Goal: Task Accomplishment & Management: Complete application form

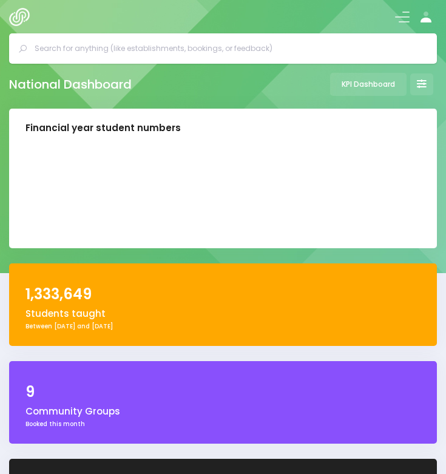
select select "5"
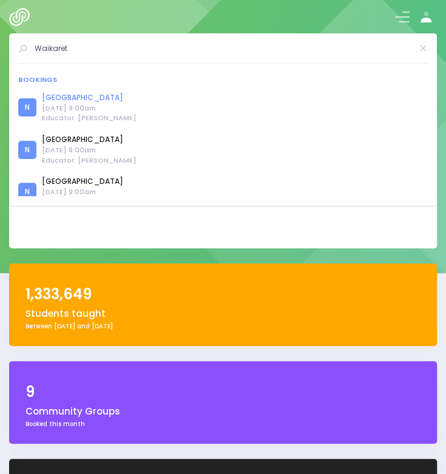
type input "Waikaret"
click at [97, 100] on link "Waikaretu School" at bounding box center [89, 97] width 95 height 11
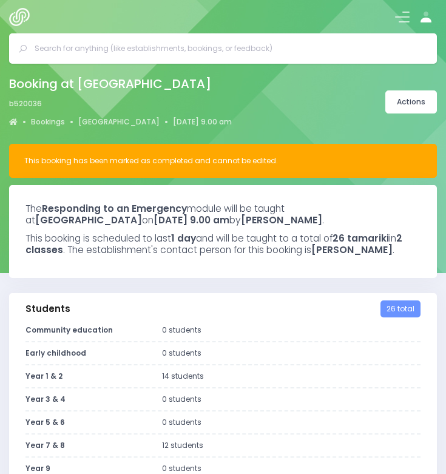
select select "5"
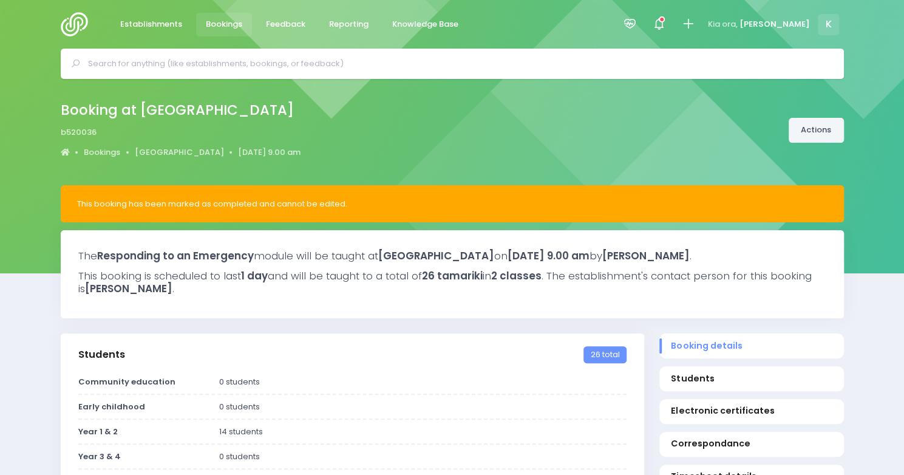
click at [446, 132] on link "Actions" at bounding box center [816, 130] width 55 height 25
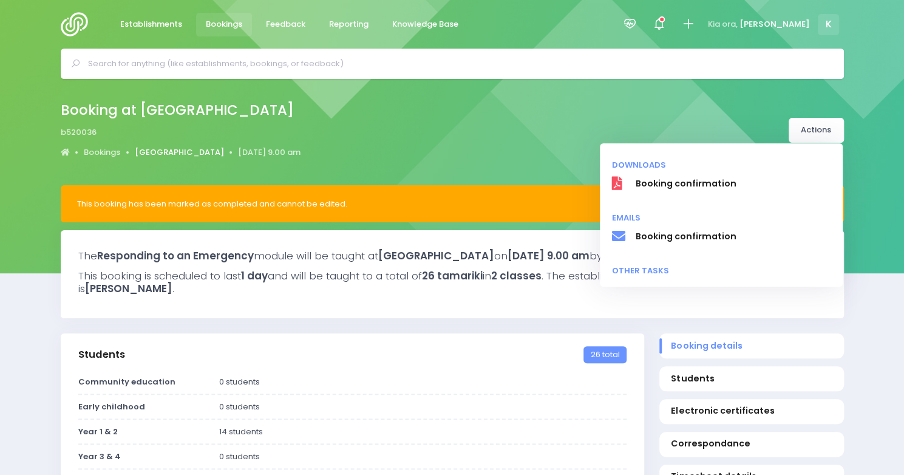
click at [182, 149] on link "[GEOGRAPHIC_DATA]" at bounding box center [179, 152] width 89 height 12
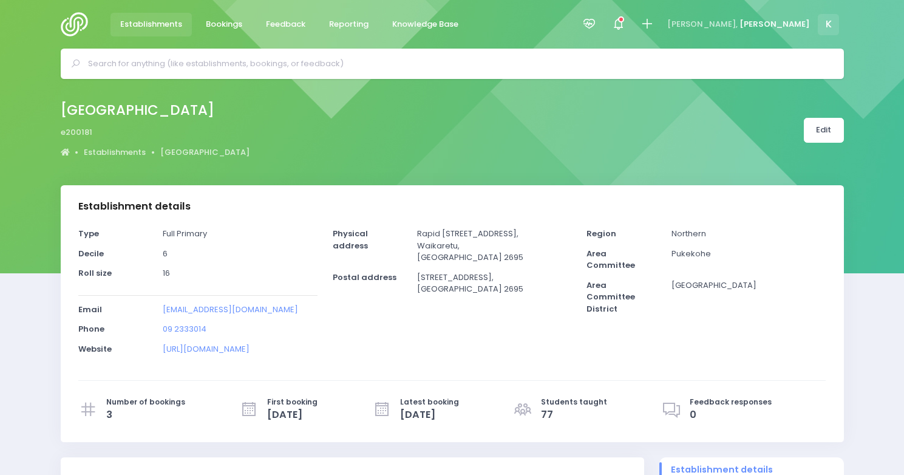
select select "5"
click at [181, 149] on link "[GEOGRAPHIC_DATA]" at bounding box center [204, 152] width 89 height 12
select select "5"
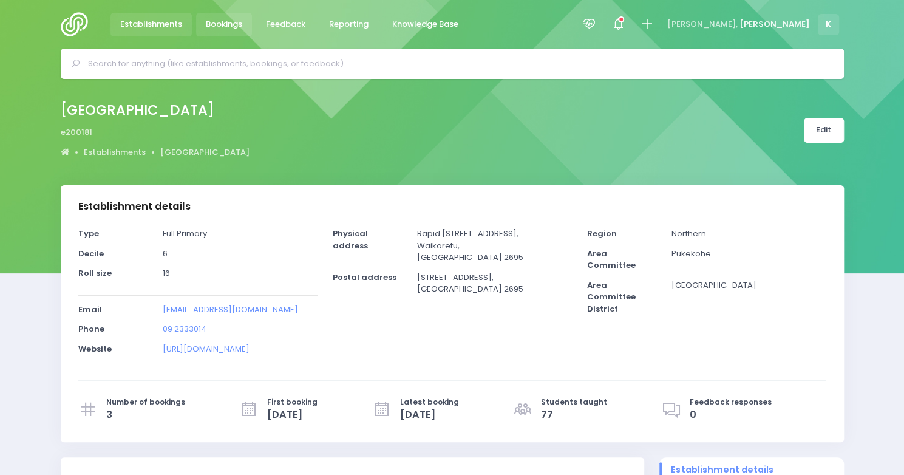
click at [227, 24] on span "Bookings" at bounding box center [224, 24] width 36 height 12
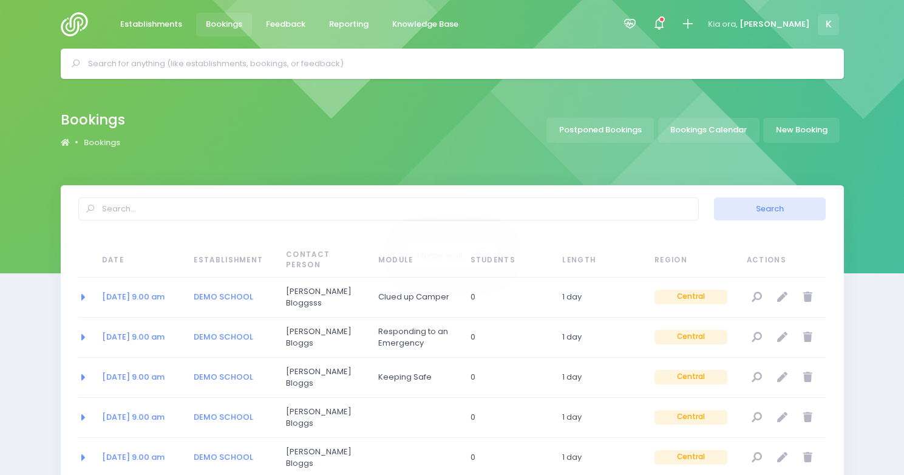
select select "20"
click at [801, 132] on link "New Booking" at bounding box center [801, 130] width 77 height 25
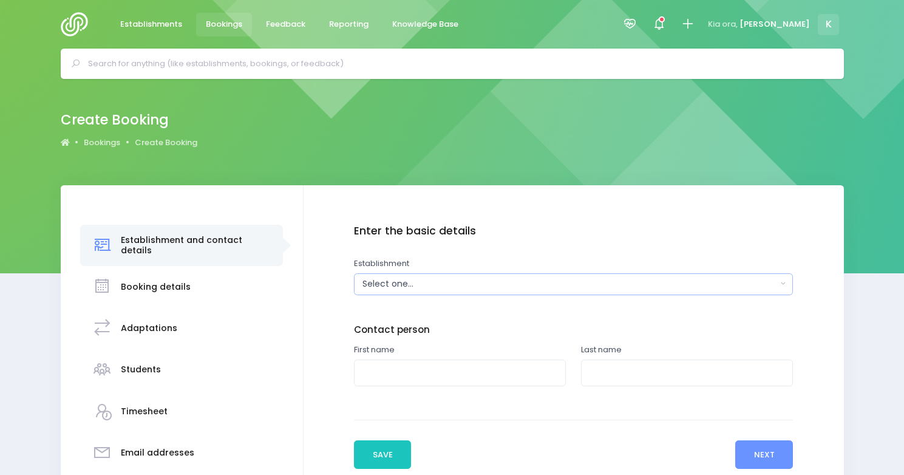
click at [434, 282] on div "Select one..." at bounding box center [570, 284] width 414 height 13
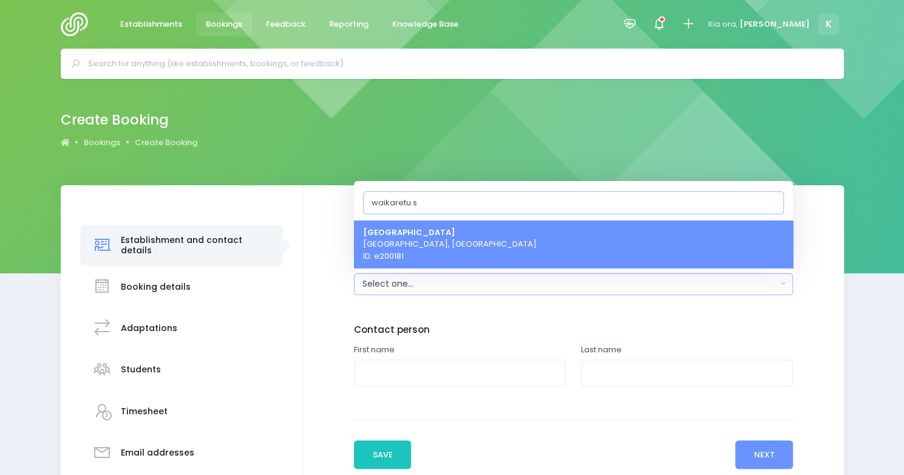
type input "waikaretu s"
click at [425, 251] on span "[GEOGRAPHIC_DATA] [GEOGRAPHIC_DATA], [GEOGRAPHIC_DATA] ID: e200181" at bounding box center [450, 244] width 174 height 36
select select "200181"
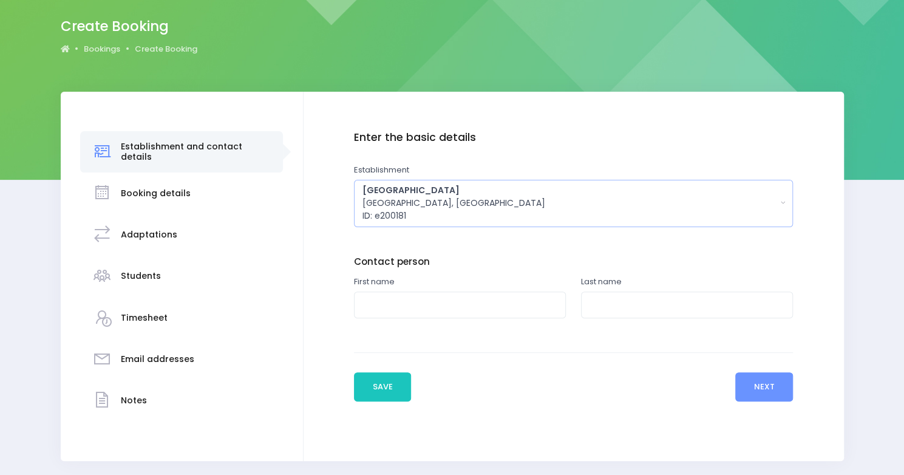
scroll to position [100, 0]
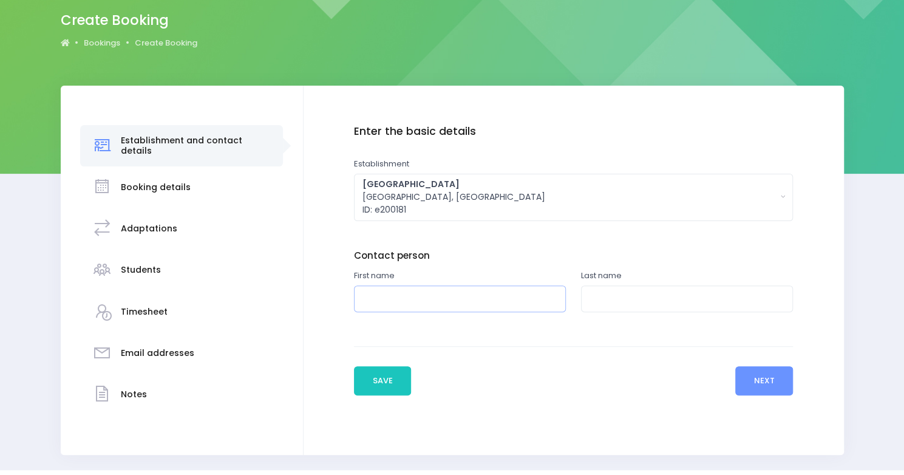
click at [416, 294] on input "text" at bounding box center [460, 298] width 212 height 27
type input "[PERSON_NAME]"
click at [596, 295] on input "text" at bounding box center [687, 298] width 212 height 27
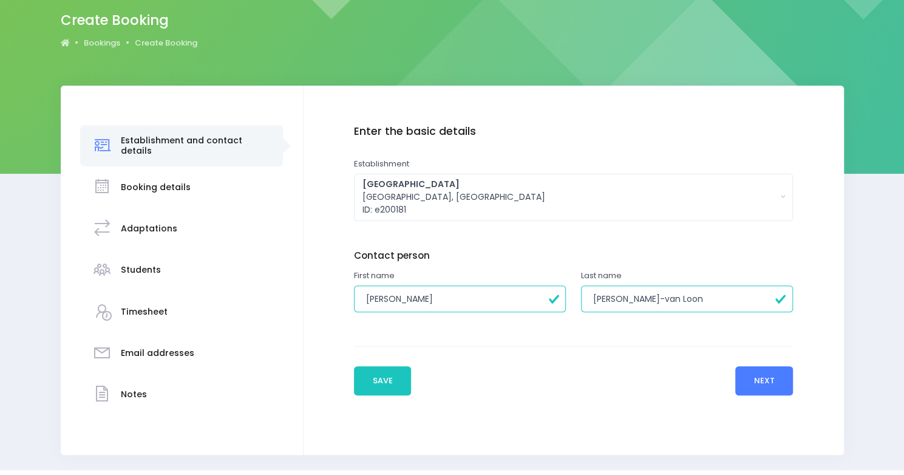
type input "[PERSON_NAME]-van Loon"
click at [757, 380] on button "Next" at bounding box center [765, 380] width 58 height 29
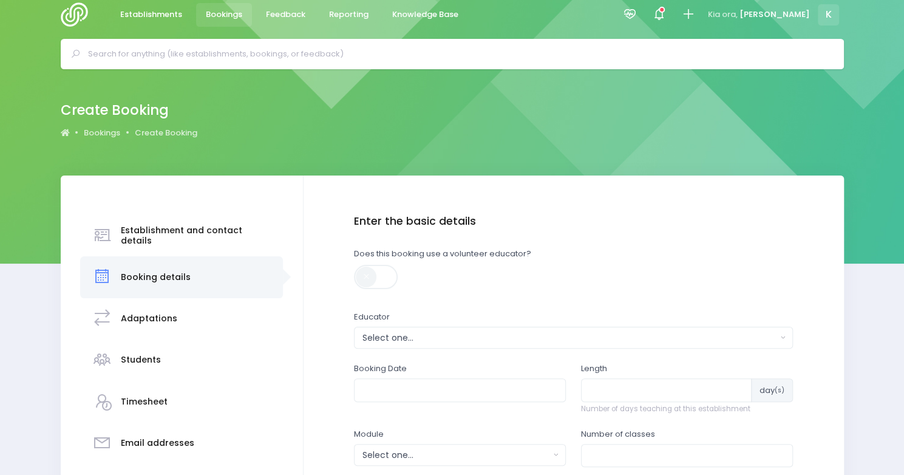
scroll to position [0, 0]
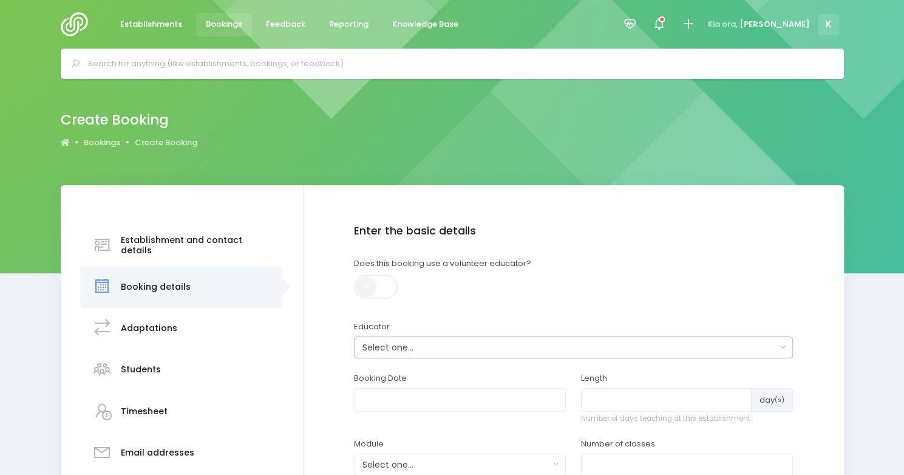
click at [401, 352] on div "Select one..." at bounding box center [570, 347] width 414 height 13
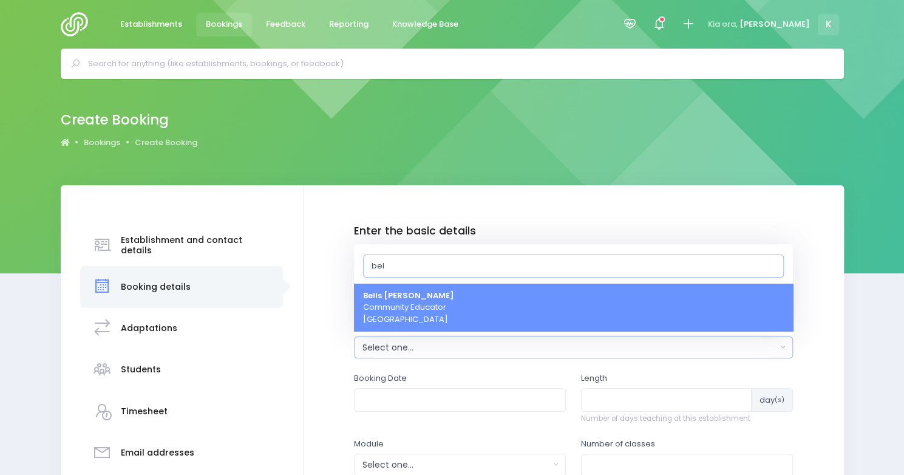
type input "bel"
click at [469, 316] on link "Bells [PERSON_NAME] Community Educator [GEOGRAPHIC_DATA]" at bounding box center [573, 308] width 439 height 48
select select "661000"
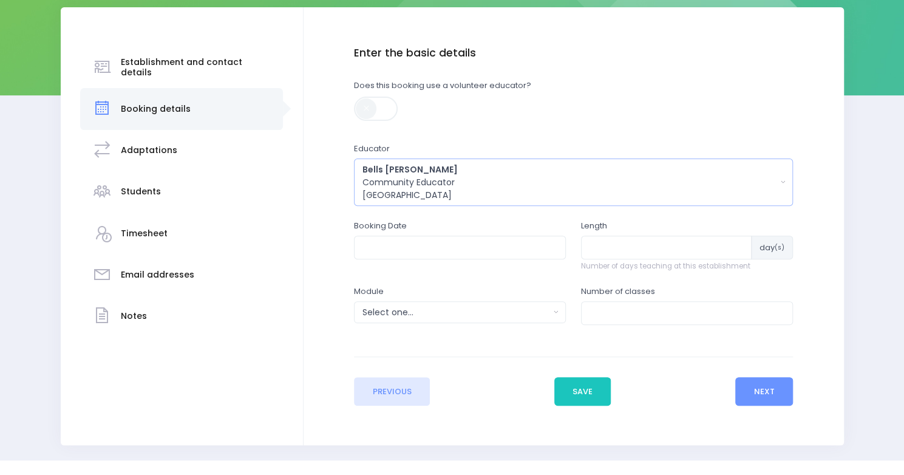
scroll to position [202, 0]
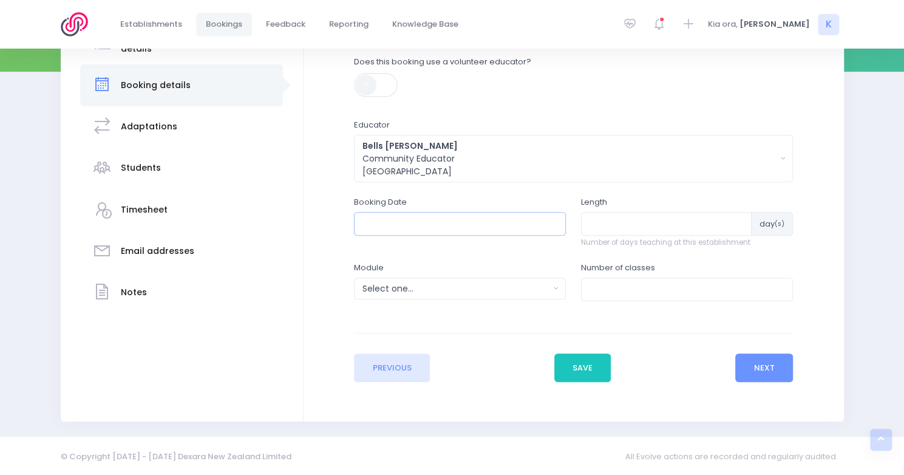
click at [443, 229] on input "text" at bounding box center [460, 223] width 212 height 23
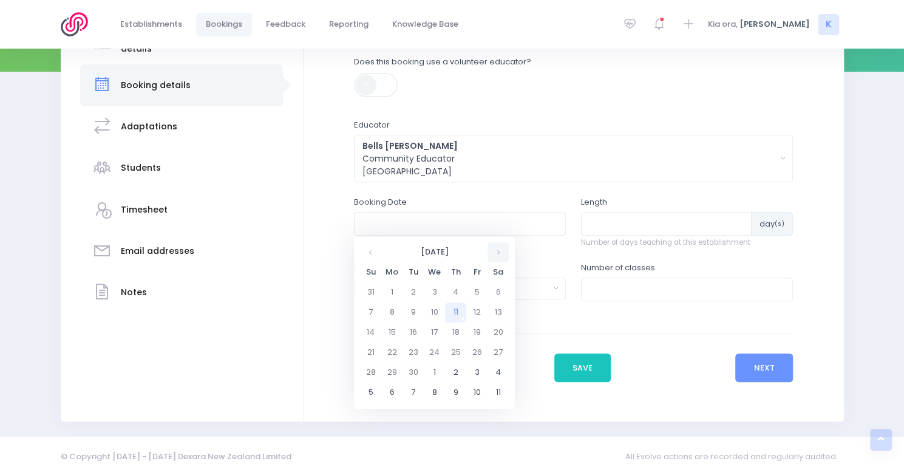
click at [502, 251] on th at bounding box center [498, 252] width 21 height 20
click at [389, 335] on td "13" at bounding box center [391, 333] width 21 height 20
click at [448, 310] on span "9" at bounding box center [445, 309] width 21 height 16
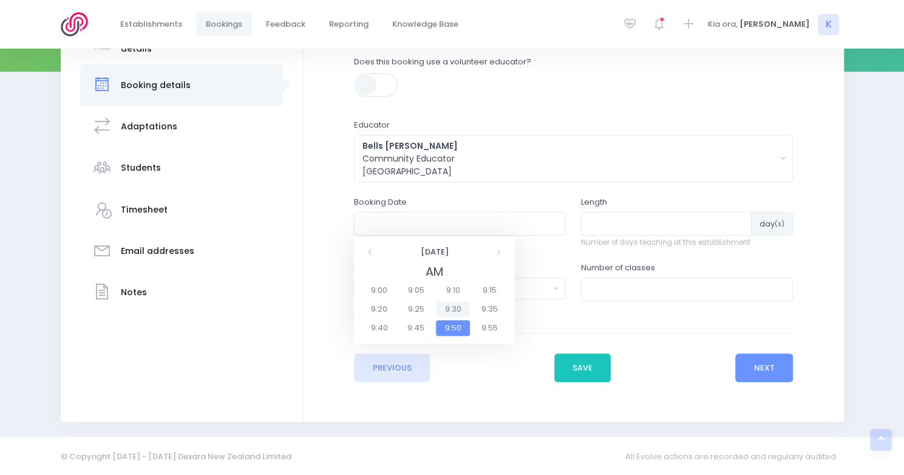
click at [457, 312] on span "9:30" at bounding box center [453, 309] width 34 height 16
type input "[DATE] 09:30 AM"
click at [624, 227] on input "number" at bounding box center [666, 223] width 171 height 23
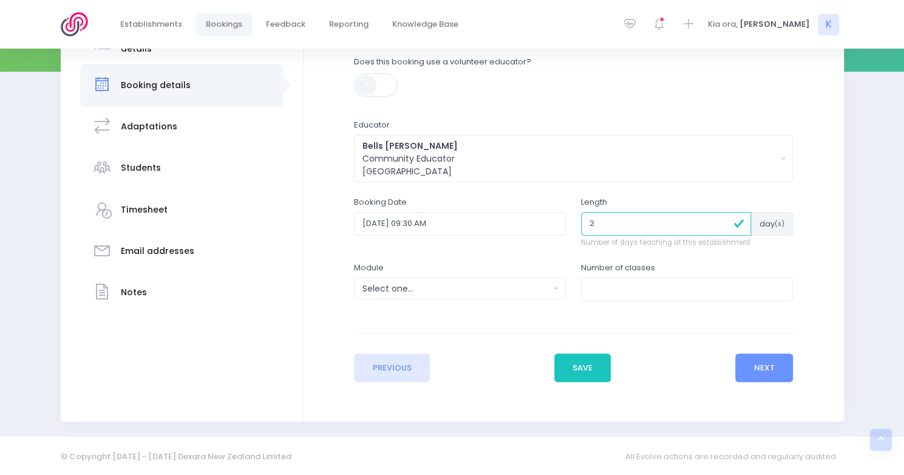
type input "2"
click at [464, 294] on div "Select one..." at bounding box center [456, 288] width 187 height 13
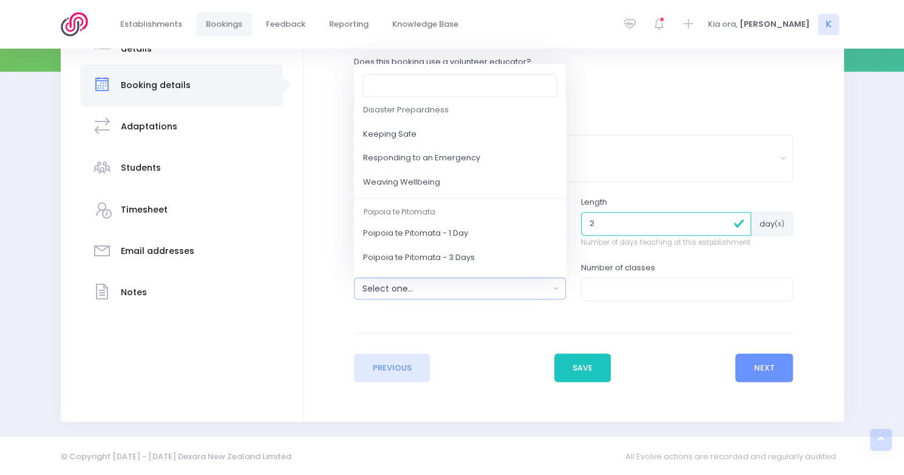
scroll to position [145, 0]
click at [524, 176] on link "Weaving Wellbeing" at bounding box center [460, 181] width 212 height 24
select select "Weaving Wellbeing"
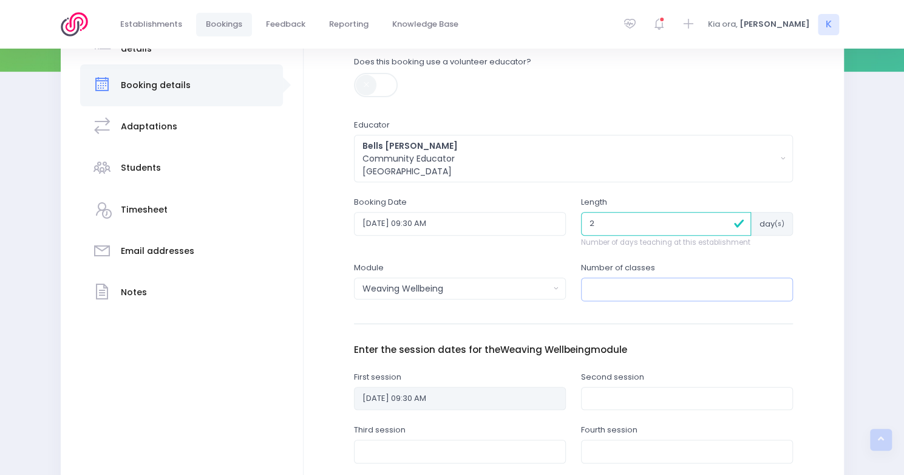
click at [627, 290] on input "number" at bounding box center [687, 289] width 212 height 23
type input "1"
click at [596, 398] on input "text" at bounding box center [687, 398] width 212 height 23
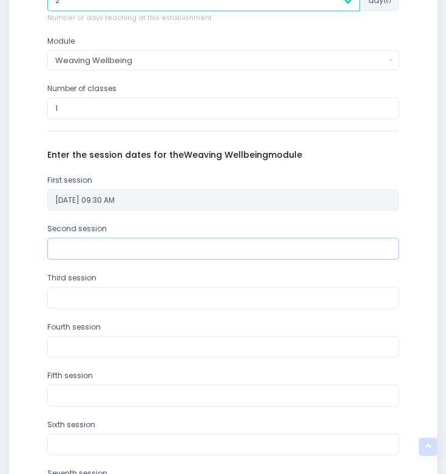
scroll to position [679, 0]
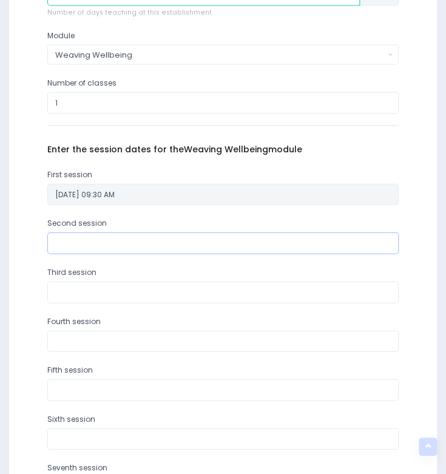
click at [295, 241] on input "text" at bounding box center [223, 244] width 352 height 22
click at [300, 242] on input "13" at bounding box center [223, 244] width 352 height 22
type input "[DATE]"
click at [301, 244] on input "[DATE]" at bounding box center [223, 244] width 352 height 22
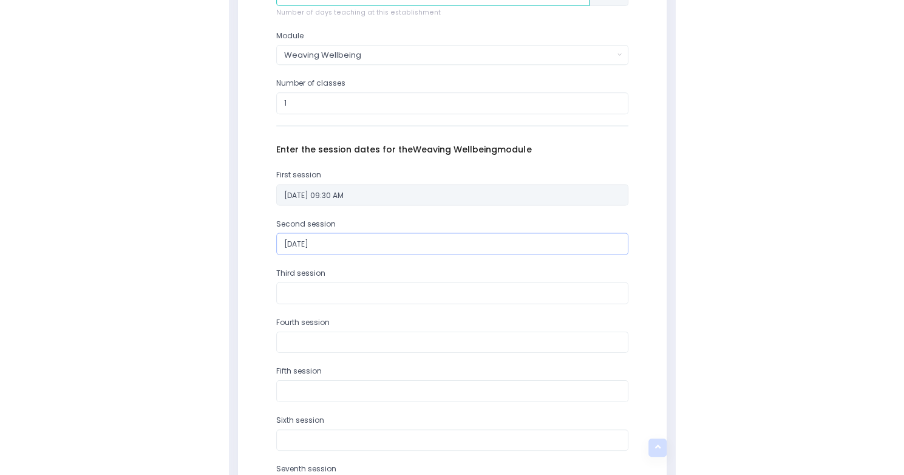
scroll to position [534, 0]
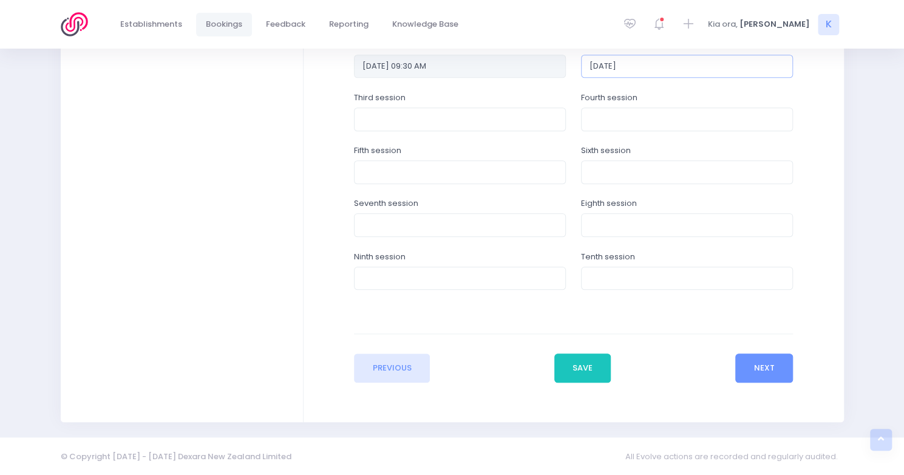
click at [661, 70] on input "[DATE]" at bounding box center [687, 66] width 212 height 23
drag, startPoint x: 637, startPoint y: 68, endPoint x: 575, endPoint y: 64, distance: 62.1
click at [575, 64] on div "Second session [DATE]" at bounding box center [687, 65] width 227 height 53
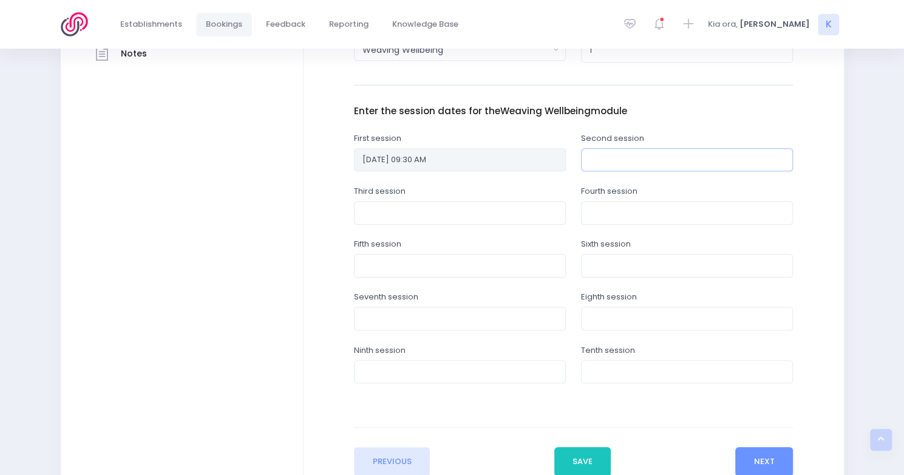
scroll to position [366, 0]
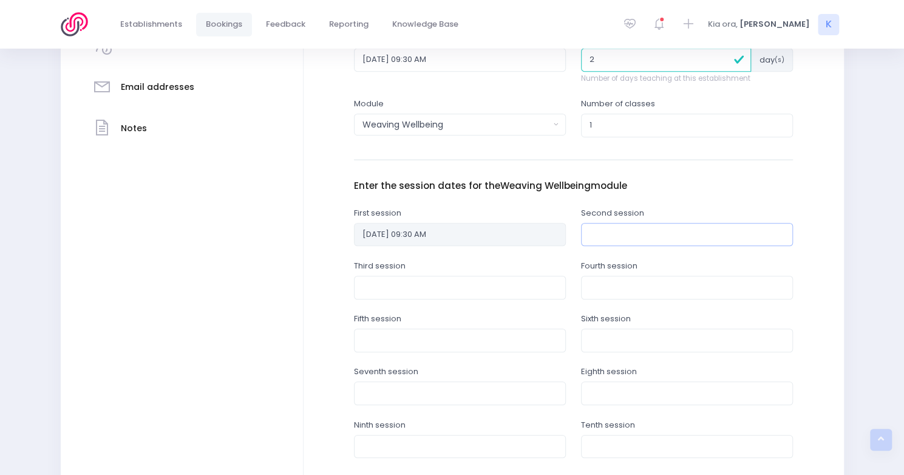
click at [698, 234] on input "text" at bounding box center [687, 234] width 212 height 23
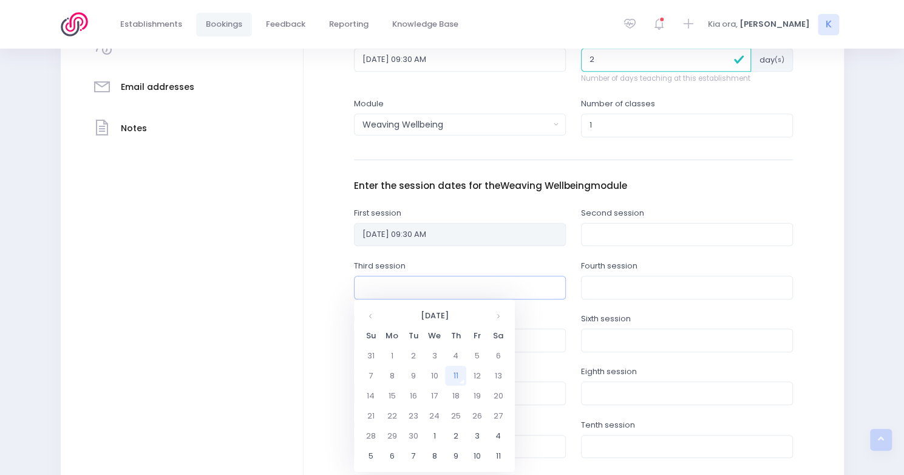
click at [472, 290] on input "text" at bounding box center [460, 287] width 212 height 23
click at [641, 239] on input "text" at bounding box center [687, 234] width 212 height 23
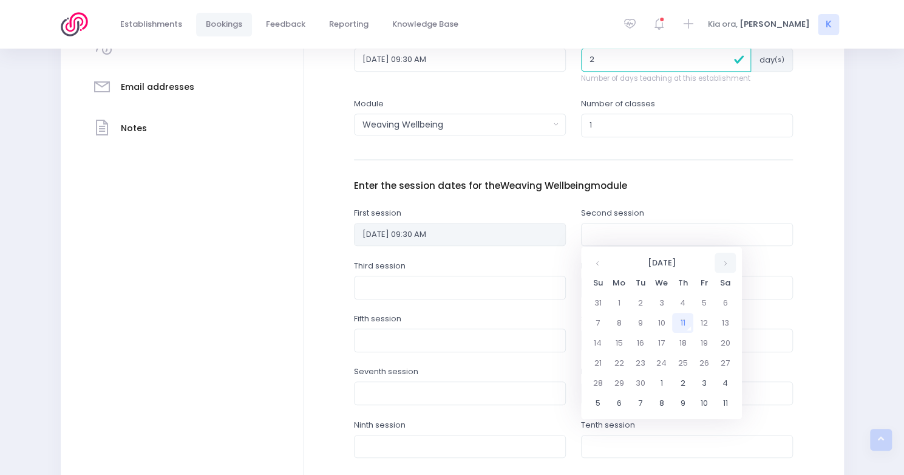
click at [726, 262] on th at bounding box center [725, 263] width 21 height 20
click at [622, 342] on td "13" at bounding box center [619, 343] width 21 height 20
click at [717, 318] on span "11" at bounding box center [722, 320] width 21 height 16
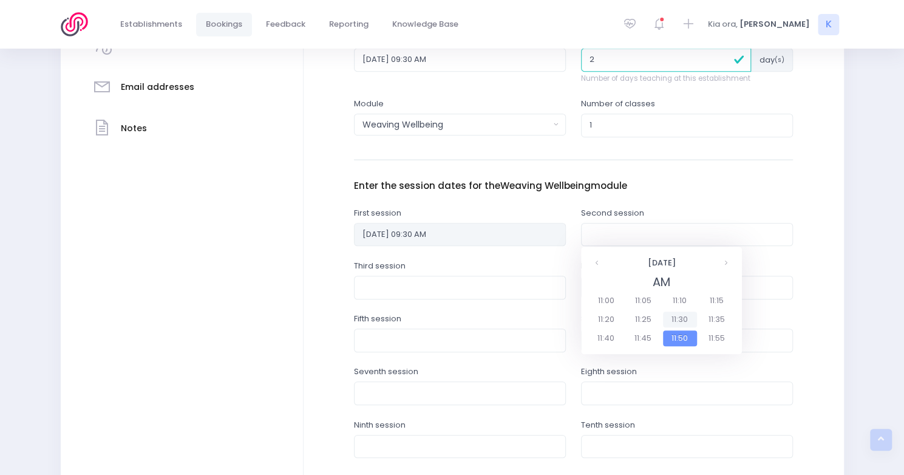
click at [685, 323] on span "11:30" at bounding box center [680, 320] width 34 height 16
type input "[DATE] 11:30 AM"
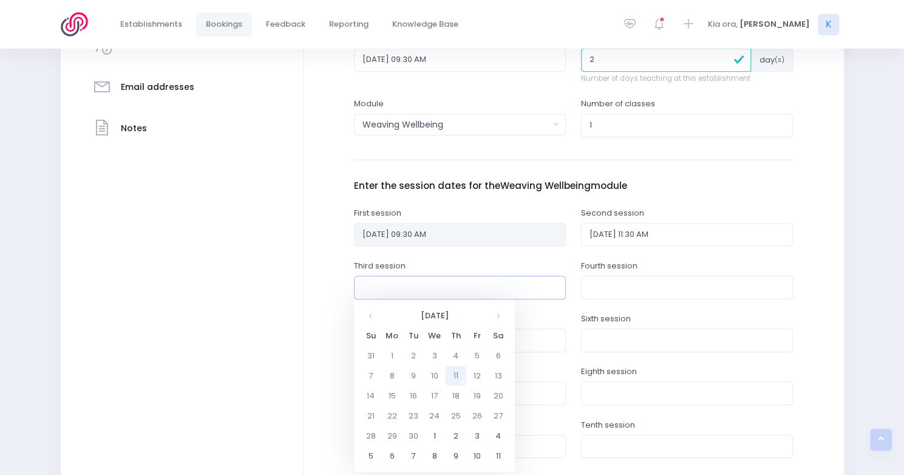
click at [456, 292] on input "text" at bounding box center [460, 287] width 212 height 23
click at [500, 321] on th at bounding box center [498, 316] width 21 height 20
click at [393, 392] on td "13" at bounding box center [391, 396] width 21 height 20
click at [398, 406] on span "1" at bounding box center [397, 409] width 21 height 16
click at [459, 375] on span "1:30" at bounding box center [453, 372] width 34 height 16
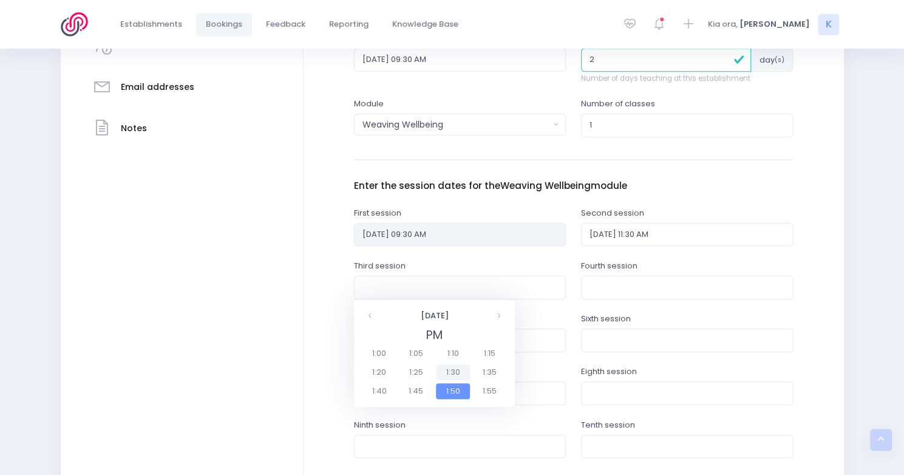
type input "[DATE] 01:30 PM"
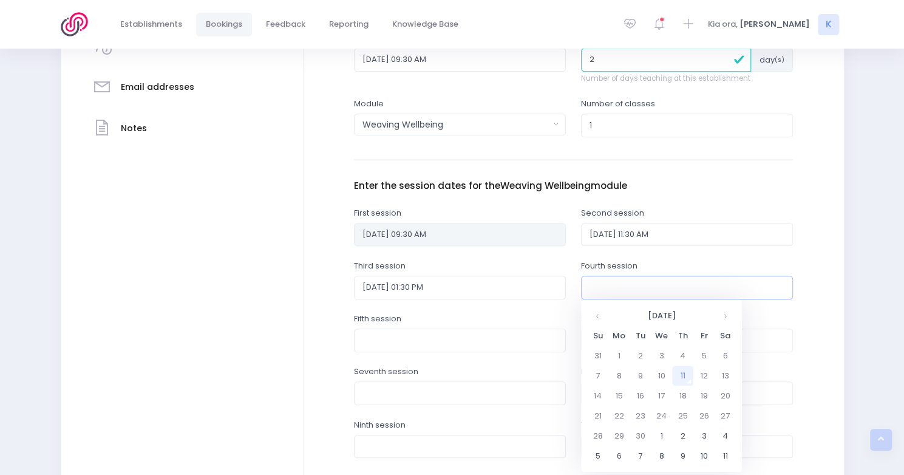
click at [641, 279] on input "text" at bounding box center [687, 287] width 212 height 23
click at [725, 319] on th at bounding box center [725, 316] width 21 height 20
click at [636, 395] on td "14" at bounding box center [640, 396] width 21 height 20
click at [677, 371] on span "9" at bounding box center [673, 372] width 21 height 16
click at [678, 366] on span "9:30" at bounding box center [680, 372] width 34 height 16
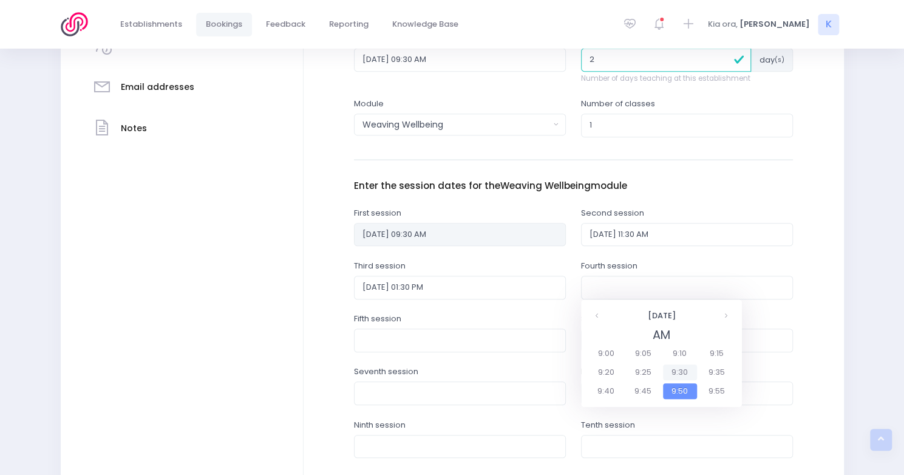
type input "[DATE] 09:30 AM"
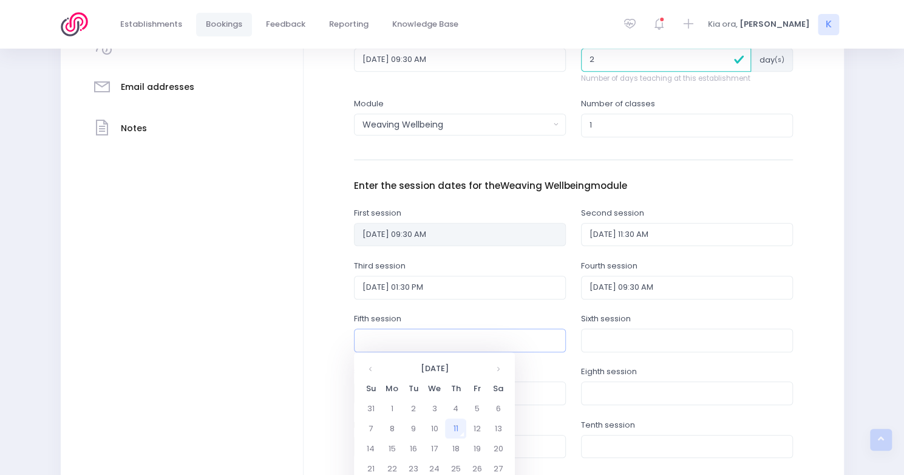
click at [503, 338] on input "text" at bounding box center [460, 340] width 212 height 23
click at [500, 371] on th at bounding box center [498, 368] width 21 height 20
click at [415, 448] on td "14" at bounding box center [413, 449] width 21 height 20
click at [492, 423] on span "11" at bounding box center [495, 425] width 21 height 16
click at [454, 422] on span "11:30" at bounding box center [453, 425] width 34 height 16
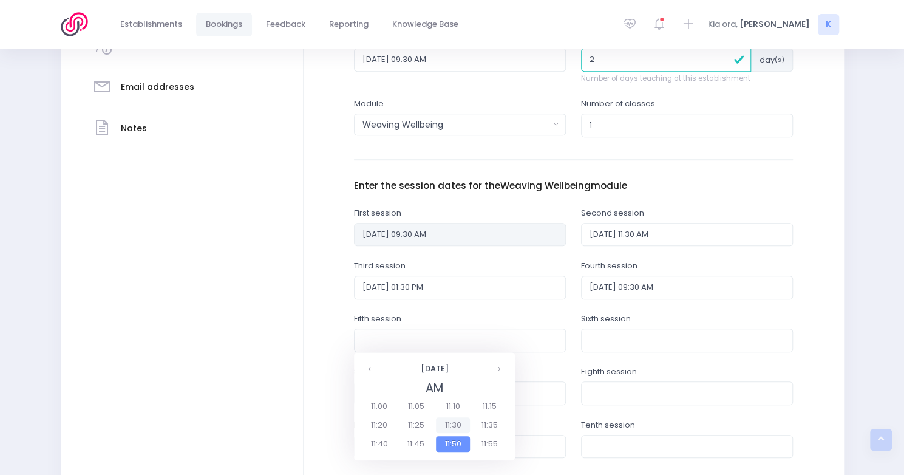
type input "[DATE] 11:30 AM"
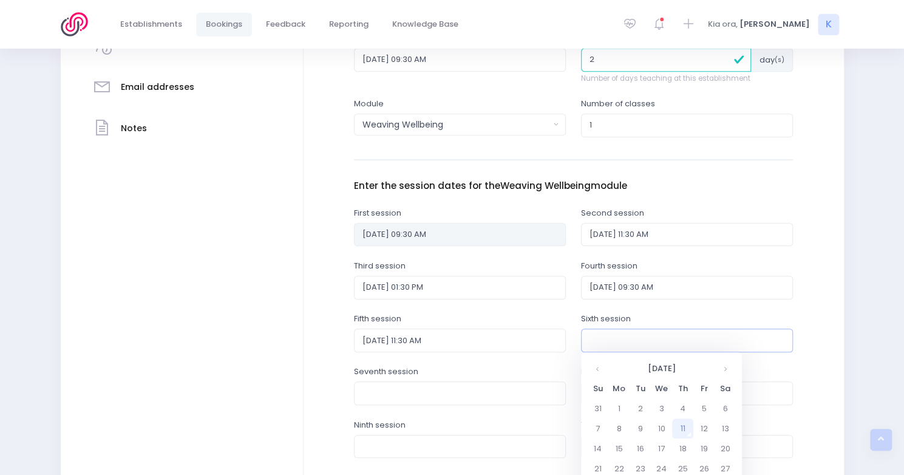
click at [615, 333] on input "text" at bounding box center [687, 340] width 212 height 23
click at [726, 363] on th at bounding box center [725, 368] width 21 height 20
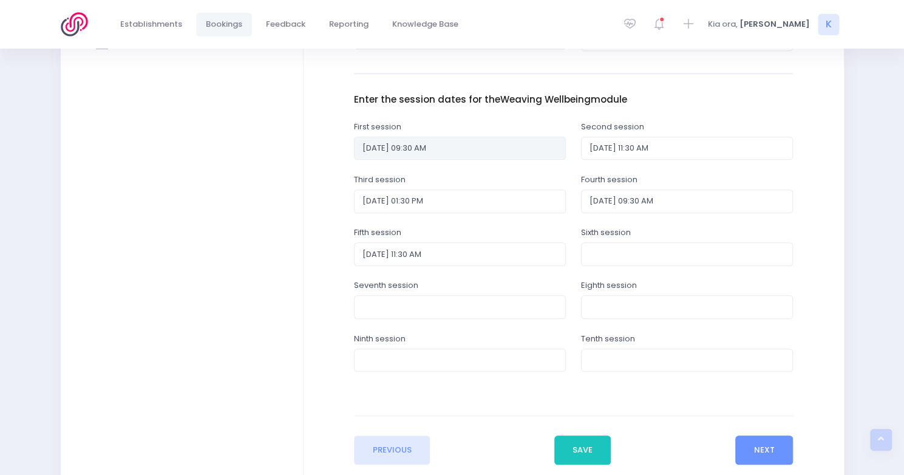
scroll to position [456, 0]
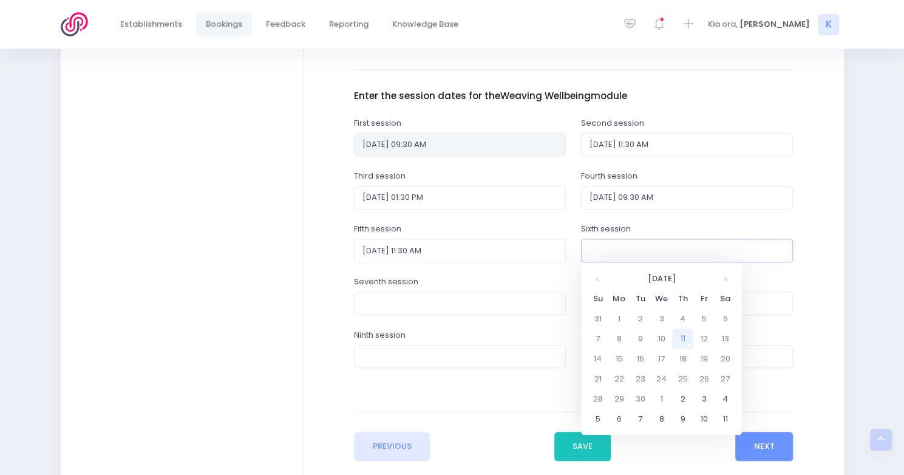
click at [654, 252] on input "text" at bounding box center [687, 250] width 212 height 23
click at [726, 287] on th at bounding box center [725, 278] width 21 height 20
click at [644, 358] on td "14" at bounding box center [640, 359] width 21 height 20
click at [623, 374] on span "1" at bounding box center [624, 372] width 21 height 16
click at [674, 338] on span "1:30" at bounding box center [680, 335] width 34 height 16
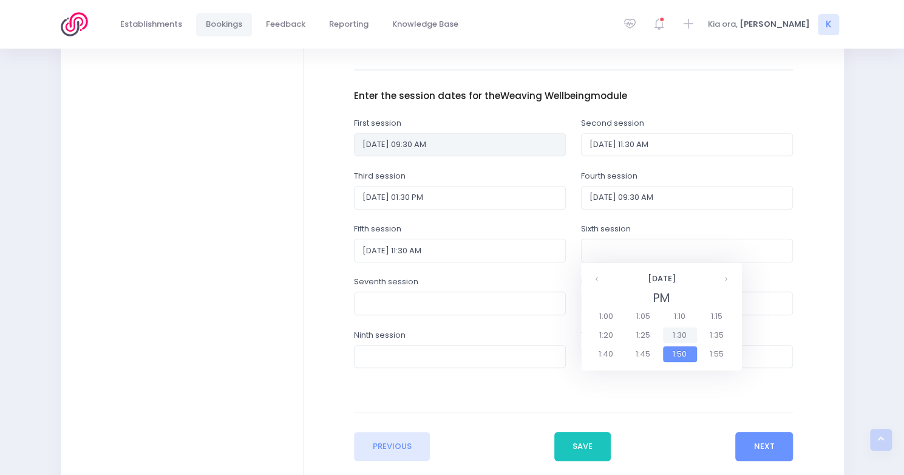
type input "[DATE] 01:30 PM"
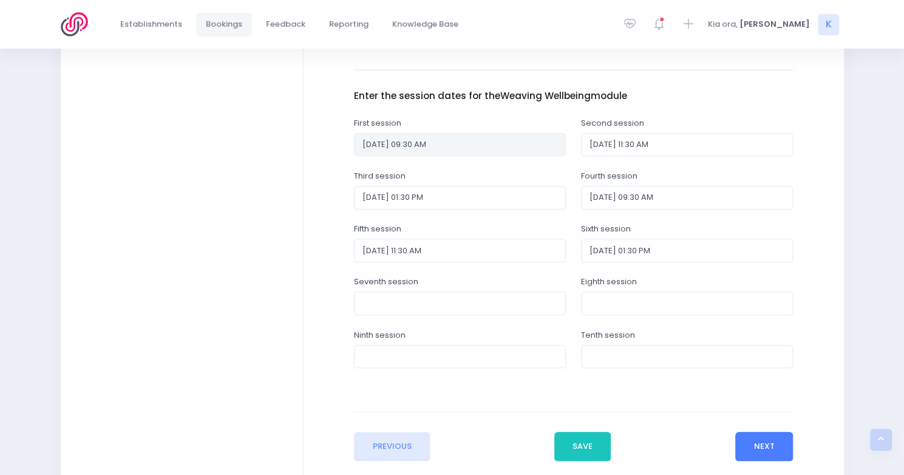
click at [767, 444] on button "Next" at bounding box center [765, 446] width 58 height 29
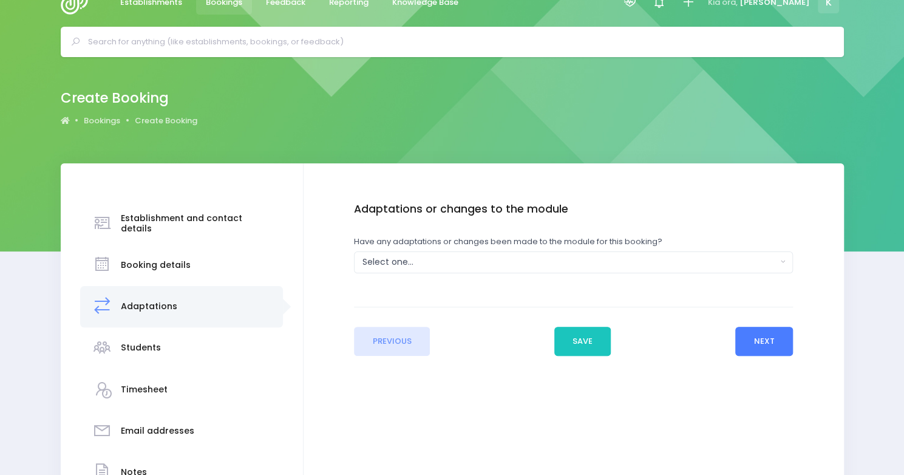
scroll to position [0, 0]
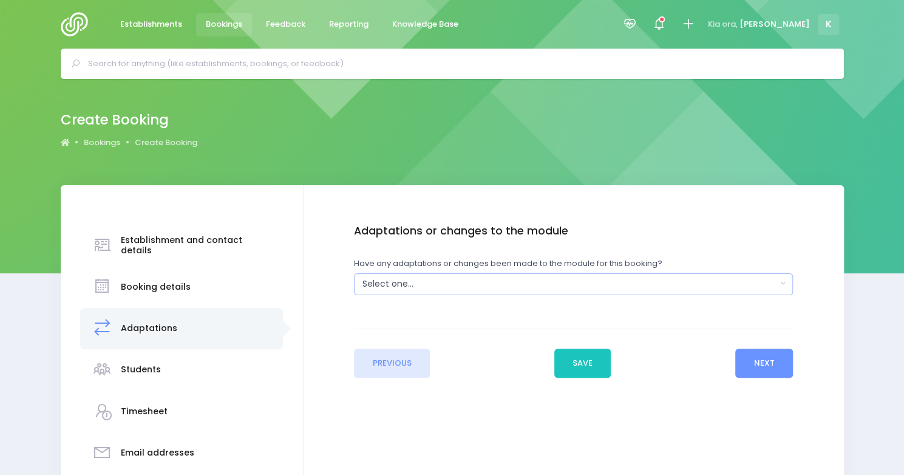
click at [443, 285] on div "Select one..." at bounding box center [570, 284] width 414 height 13
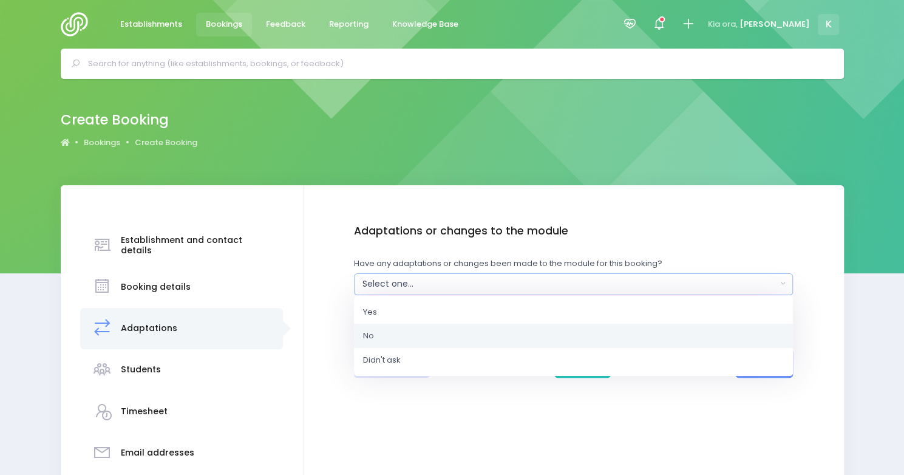
click at [426, 340] on link "No" at bounding box center [573, 336] width 439 height 24
select select "No"
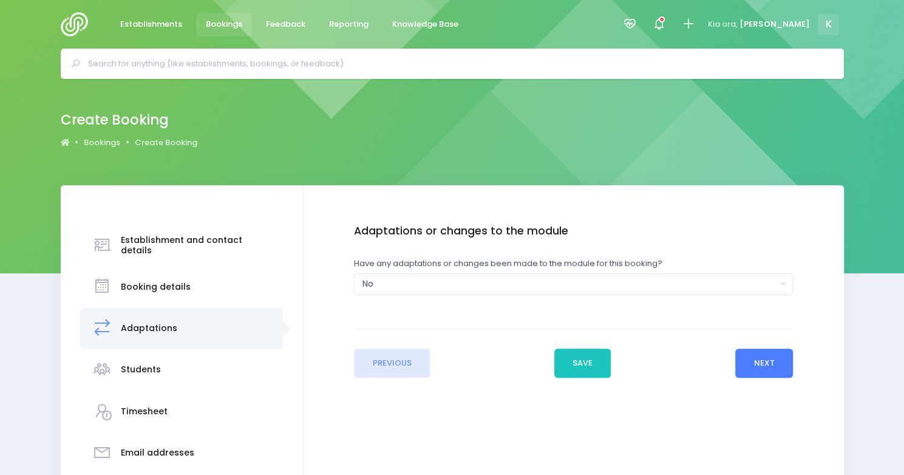
click at [765, 366] on button "Next" at bounding box center [765, 363] width 58 height 29
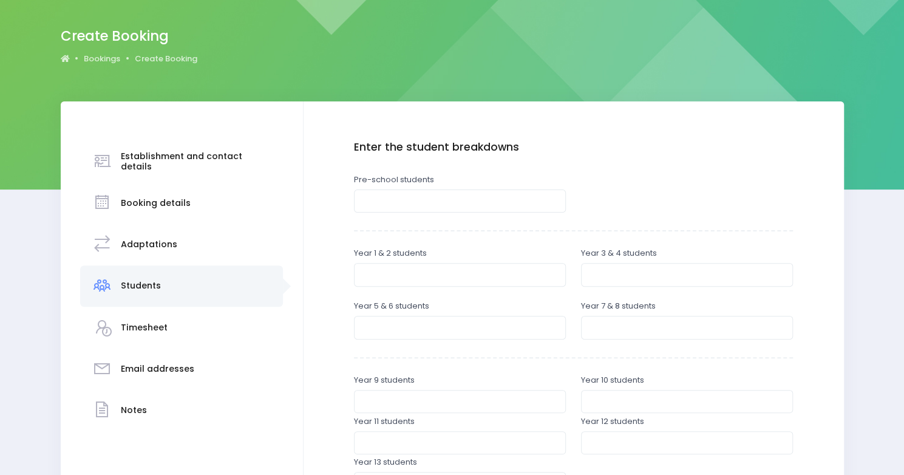
scroll to position [85, 0]
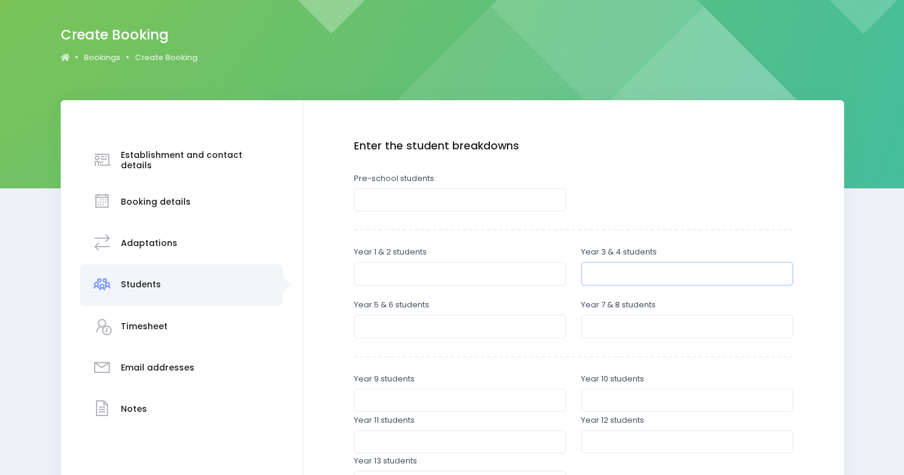
click at [612, 268] on input "number" at bounding box center [687, 273] width 212 height 23
type input "2"
click at [398, 331] on input "number" at bounding box center [460, 326] width 212 height 23
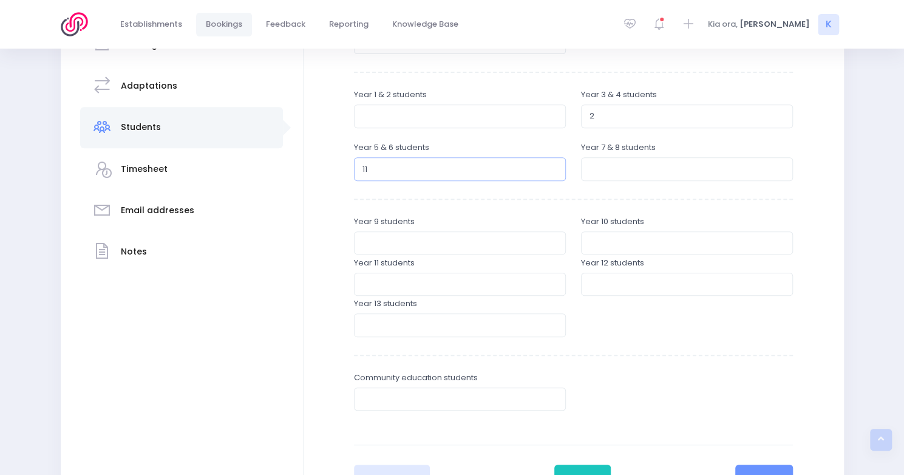
scroll to position [310, 0]
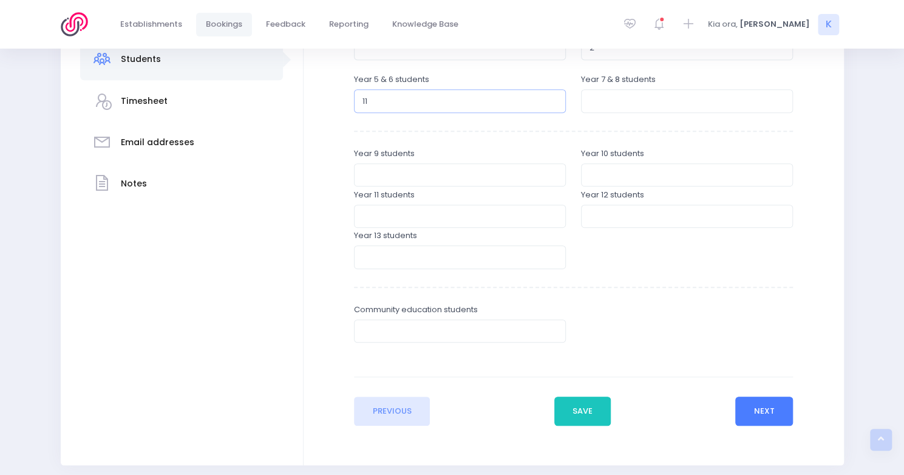
type input "11"
click at [776, 405] on button "Next" at bounding box center [765, 411] width 58 height 29
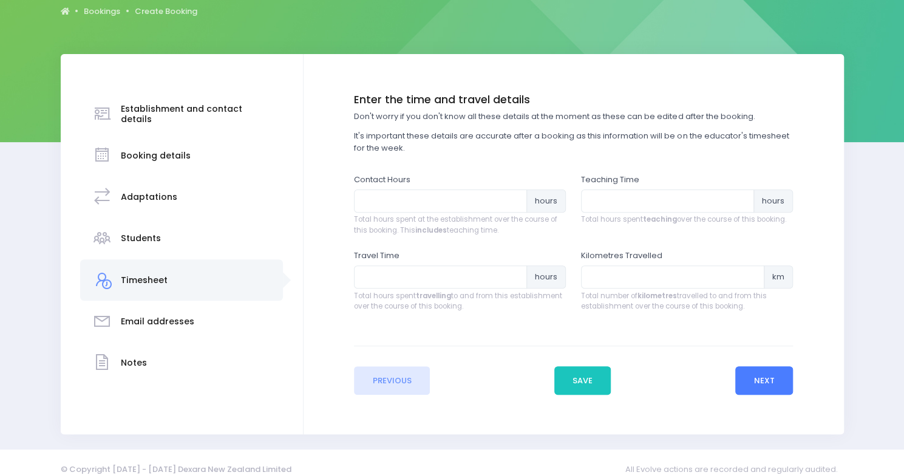
scroll to position [145, 0]
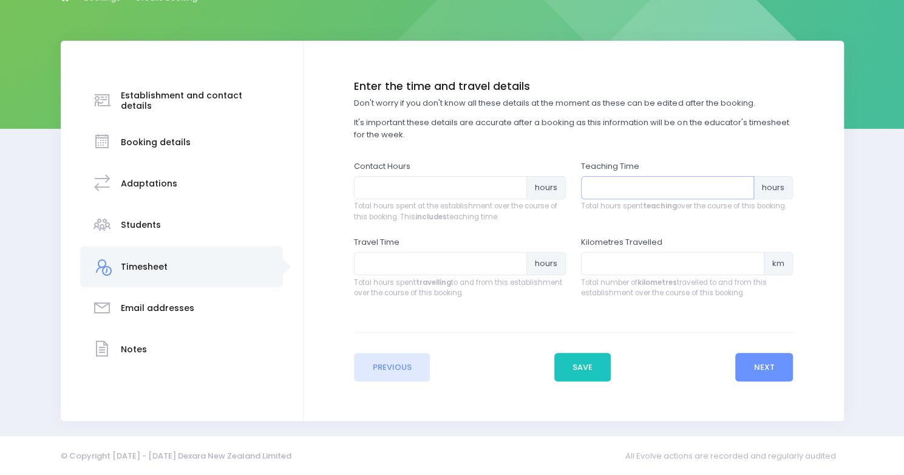
click at [728, 184] on input "number" at bounding box center [667, 187] width 173 height 23
type input "6"
click at [770, 364] on button "Next" at bounding box center [765, 367] width 58 height 29
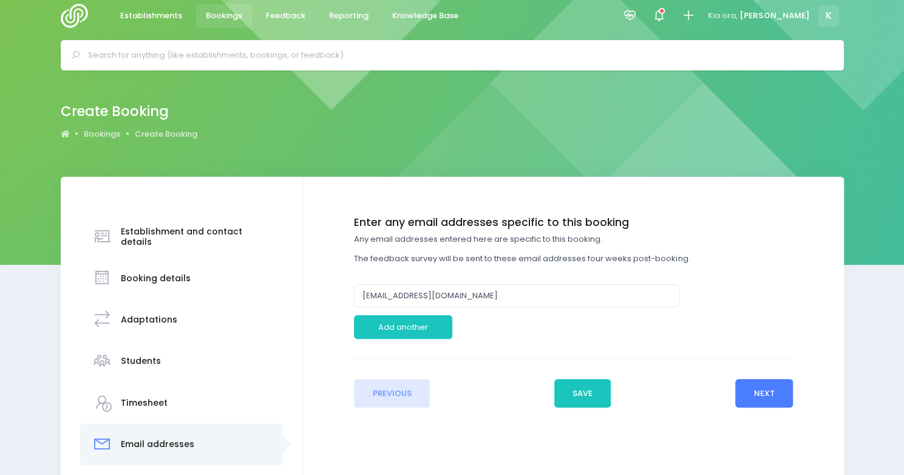
scroll to position [0, 0]
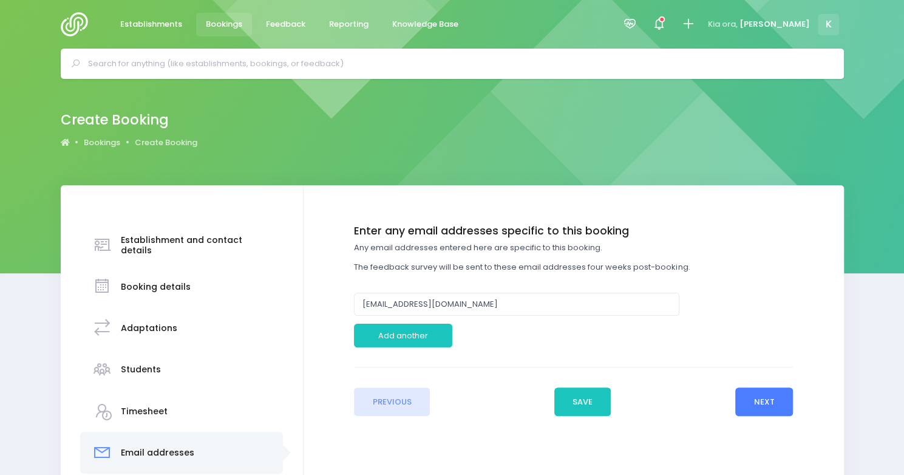
click at [763, 411] on button "Next" at bounding box center [765, 402] width 58 height 29
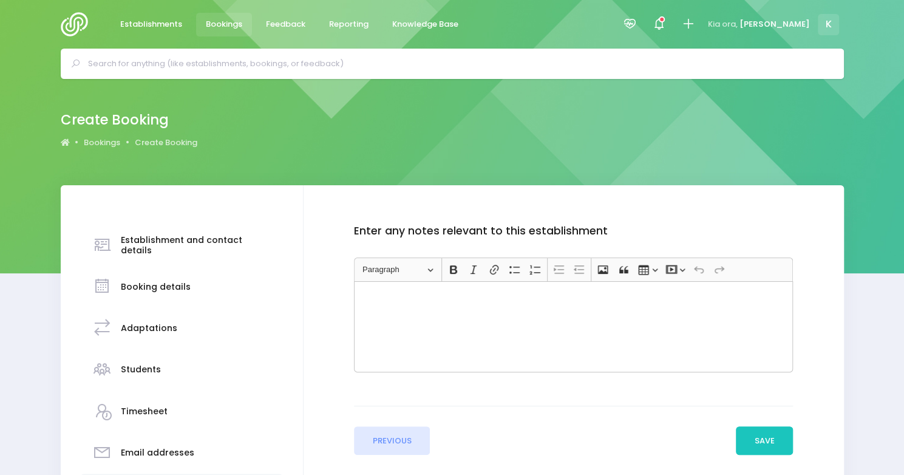
click at [514, 307] on div "Rich Text Editor, main" at bounding box center [573, 326] width 439 height 91
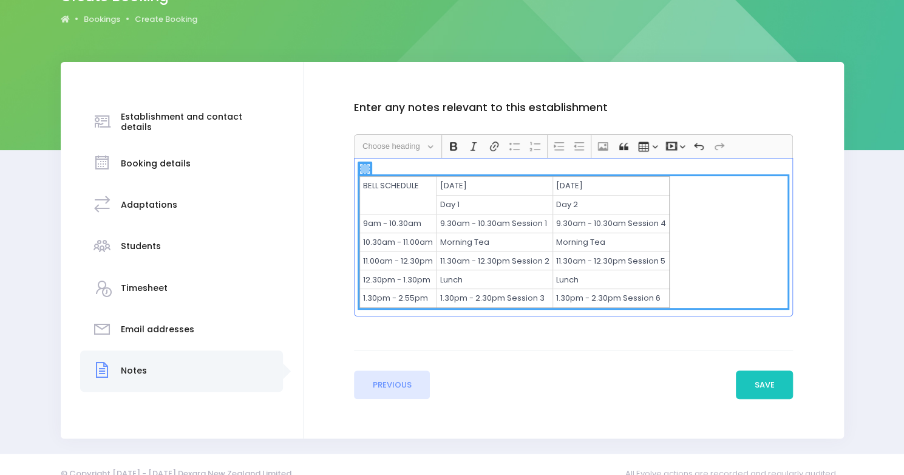
scroll to position [138, 0]
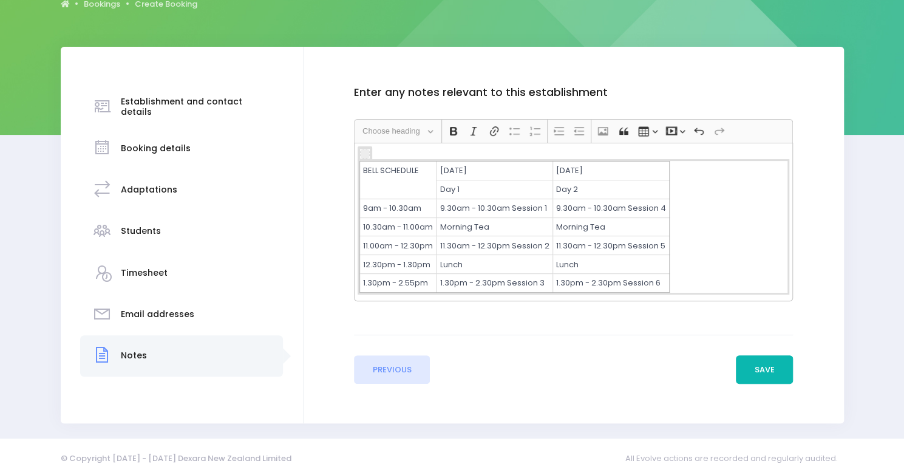
click at [763, 369] on button "Save" at bounding box center [764, 369] width 57 height 29
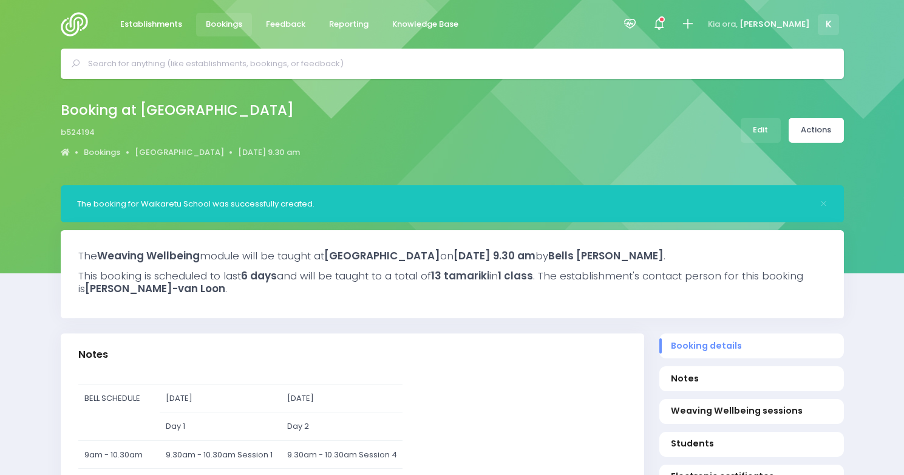
select select "5"
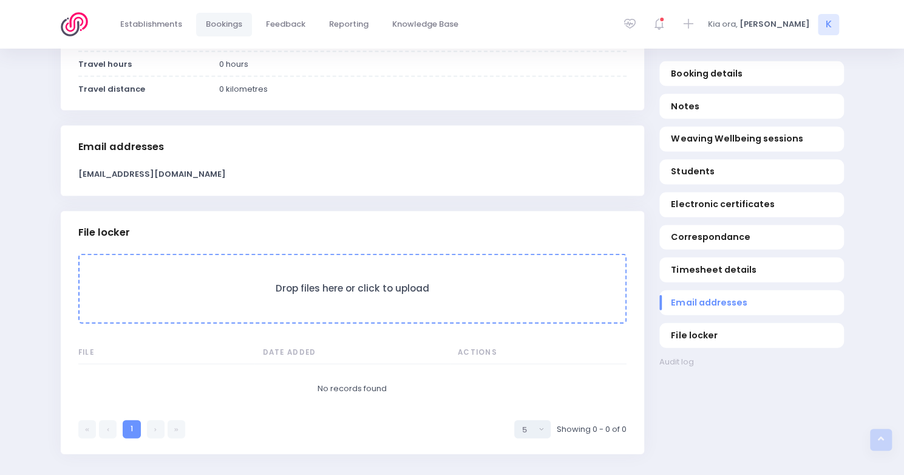
scroll to position [1465, 0]
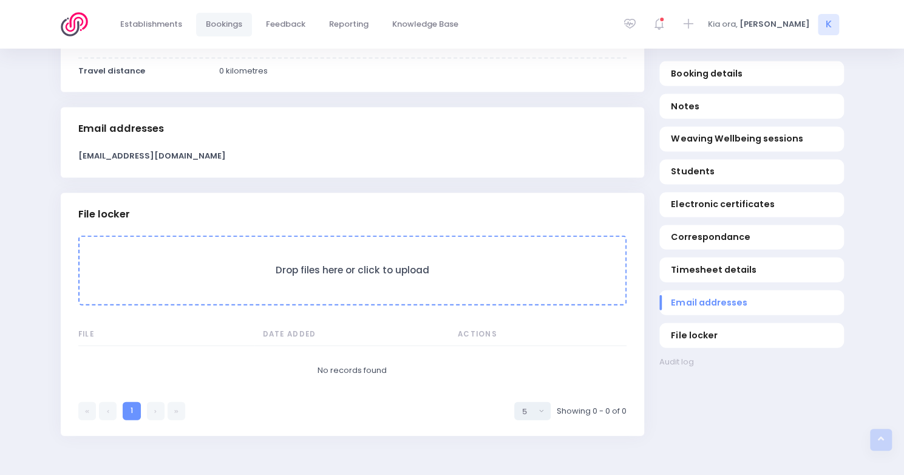
click at [512, 290] on form "Drop files here or click to upload" at bounding box center [352, 271] width 548 height 70
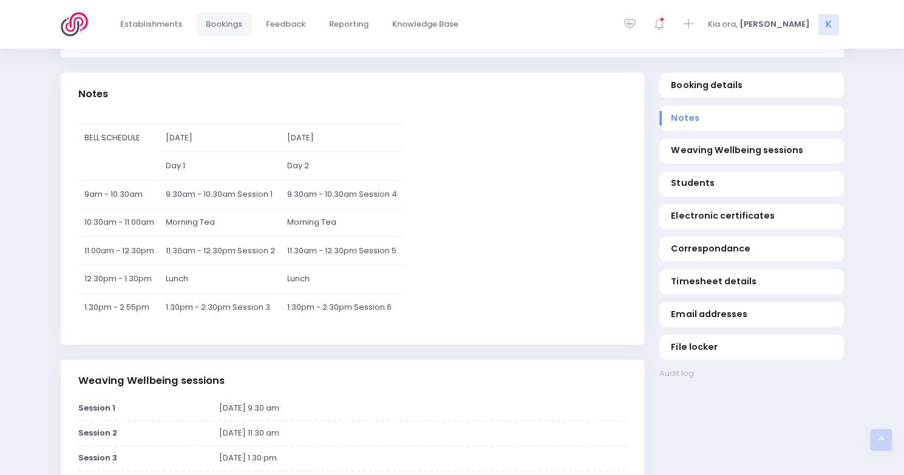
scroll to position [255, 0]
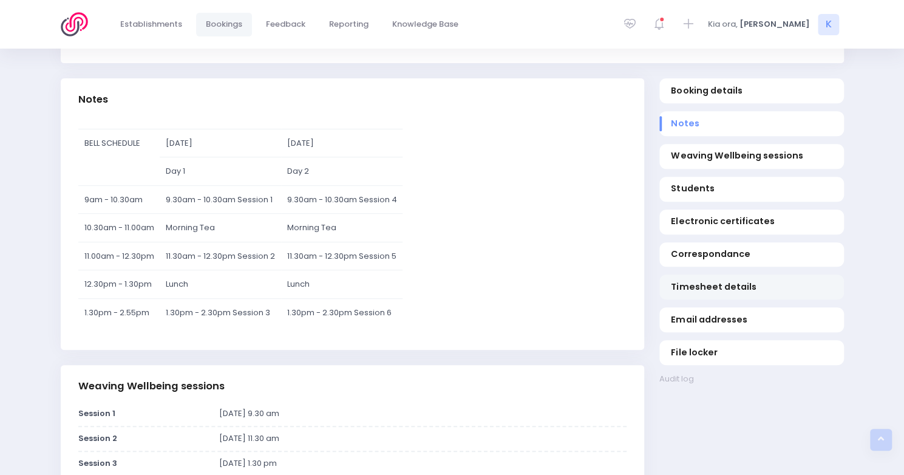
click at [719, 286] on span "Timesheet details" at bounding box center [751, 287] width 161 height 13
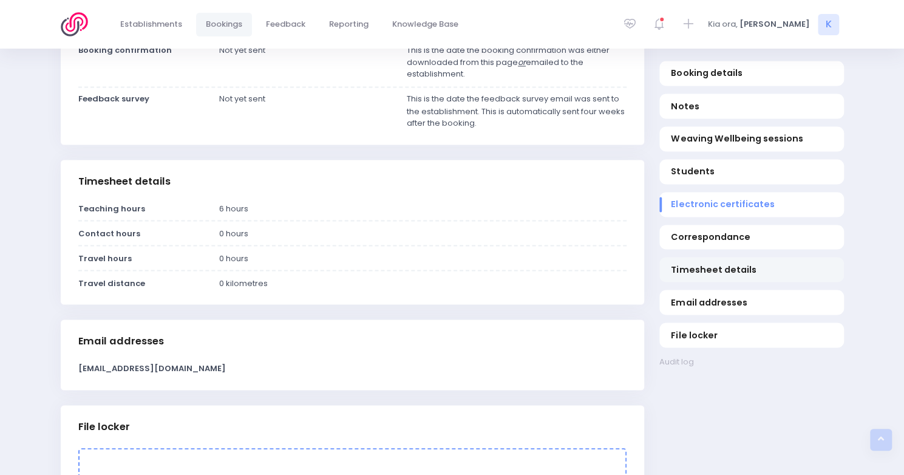
scroll to position [1350, 0]
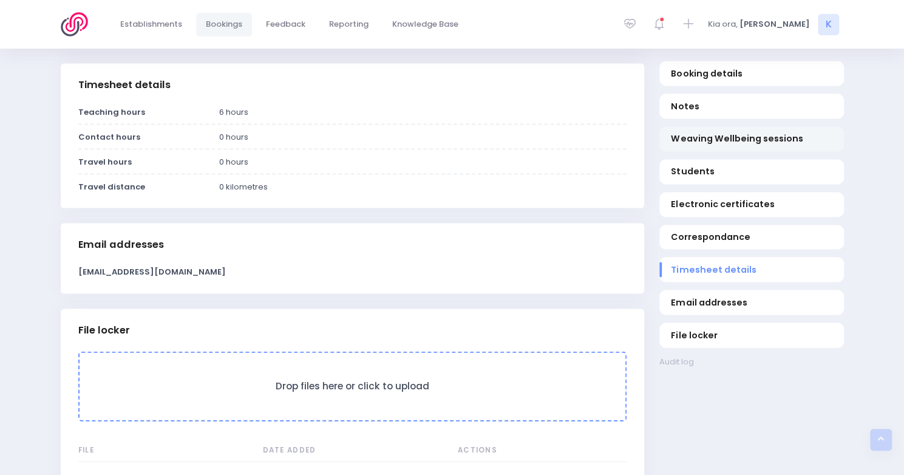
click at [768, 149] on link "Weaving Wellbeing sessions" at bounding box center [752, 138] width 185 height 25
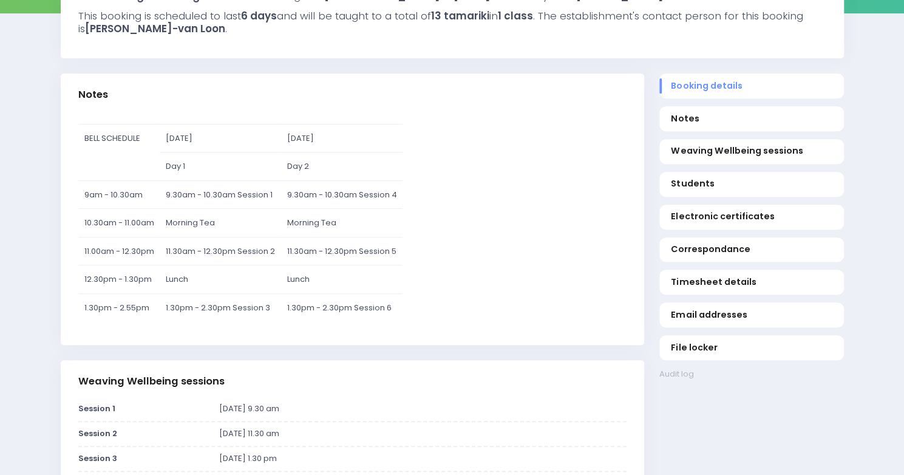
scroll to position [0, 0]
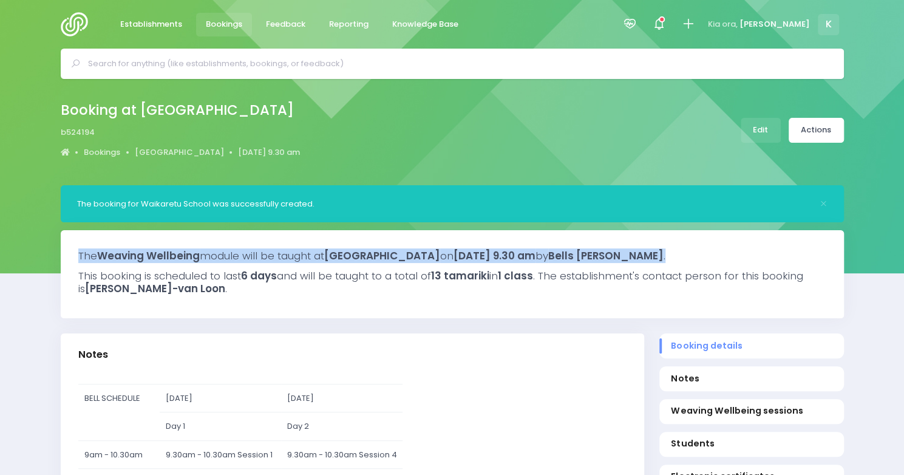
drag, startPoint x: 79, startPoint y: 254, endPoint x: 774, endPoint y: 245, distance: 694.9
click at [774, 245] on div "The Weaving Wellbeing module will be taught at [GEOGRAPHIC_DATA] [DATE][DATE] 9…" at bounding box center [453, 274] width 784 height 88
copy h3 "The Weaving Wellbeing module will be taught at [GEOGRAPHIC_DATA] [DATE][DATE] 9…"
